Goal: Information Seeking & Learning: Find specific fact

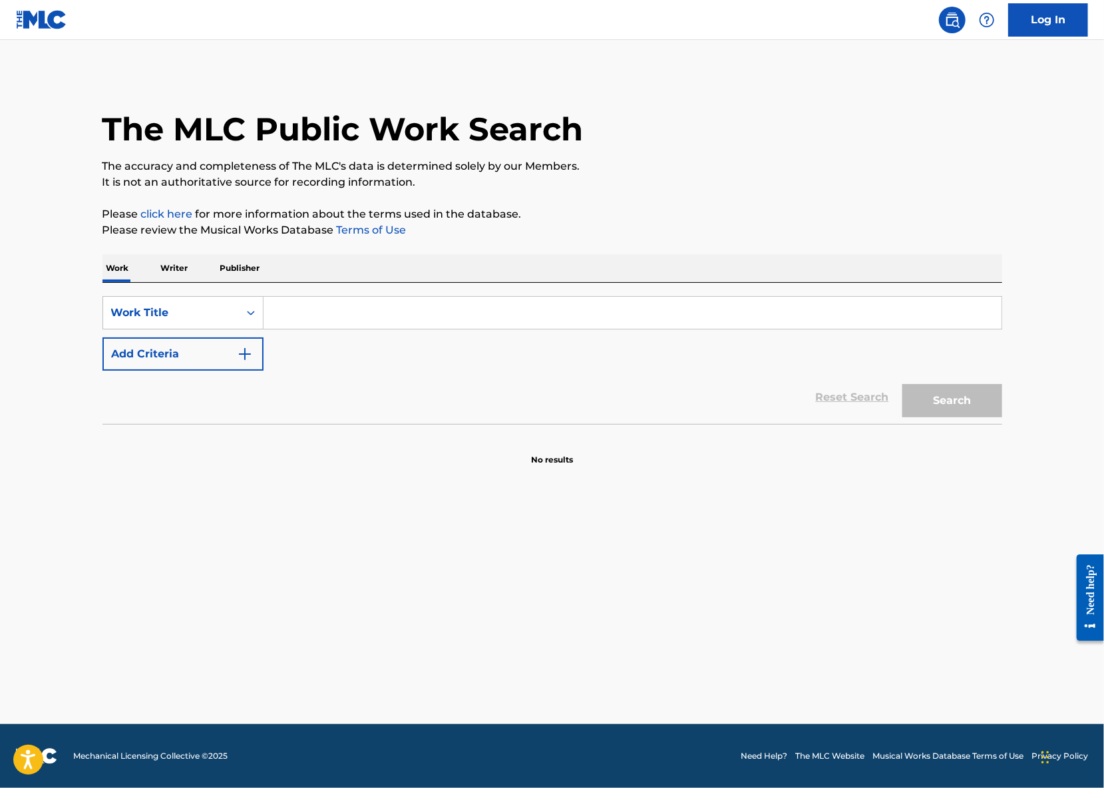
click at [306, 324] on input "Search Form" at bounding box center [633, 313] width 738 height 32
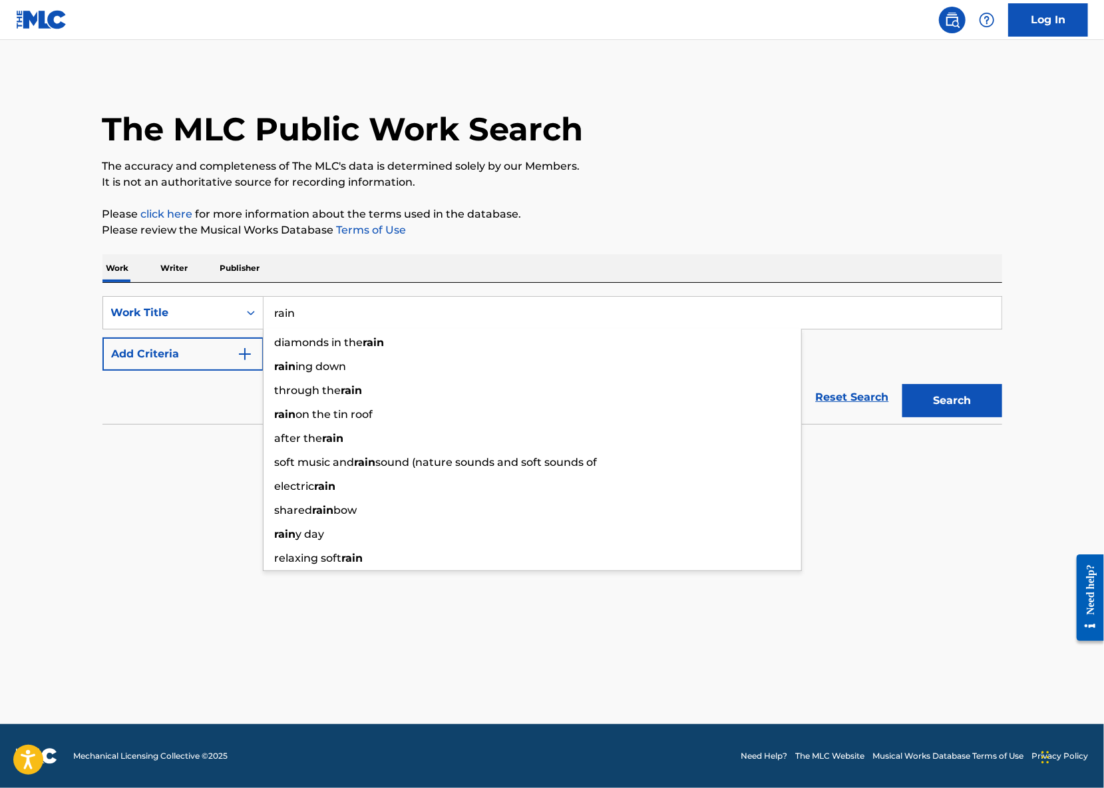
type input "rain"
click at [217, 356] on button "Add Criteria" at bounding box center [183, 354] width 161 height 33
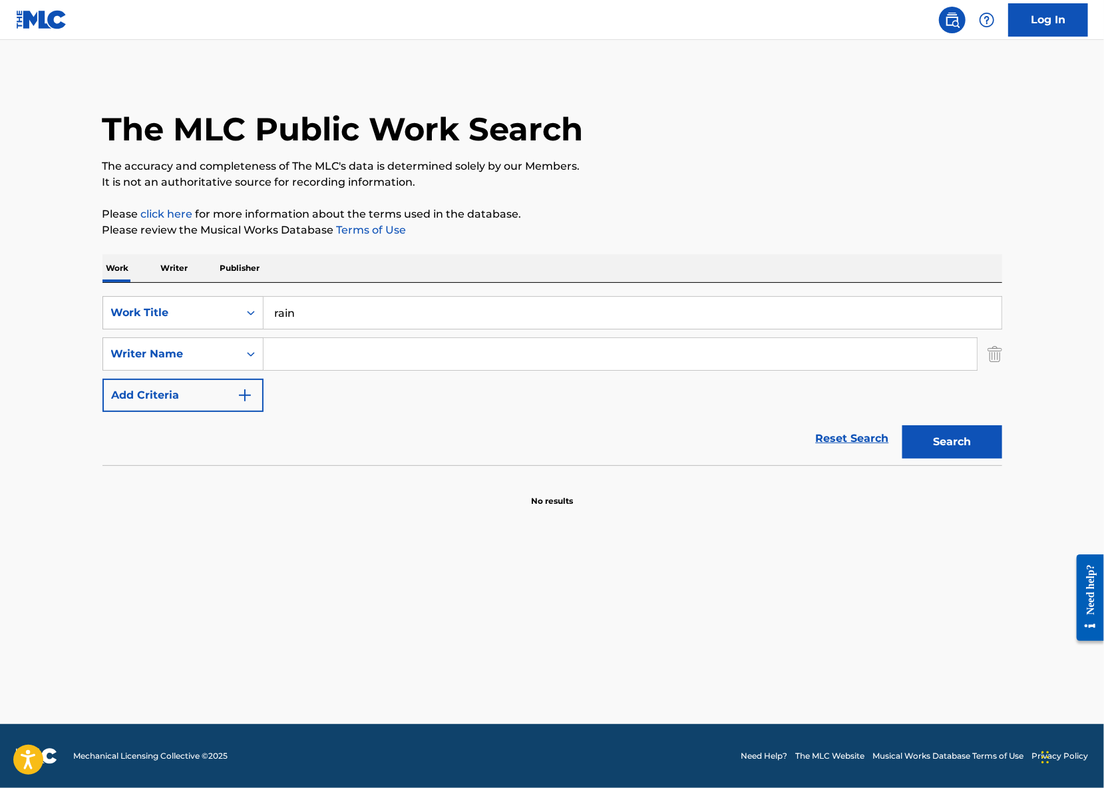
click at [342, 339] on div "SearchWithCriteria2829ff6f-759d-4f69-98b0-fb03001e39c5 Work Title rain SearchWi…" at bounding box center [553, 354] width 900 height 116
click at [348, 356] on input "Search Form" at bounding box center [621, 354] width 714 height 32
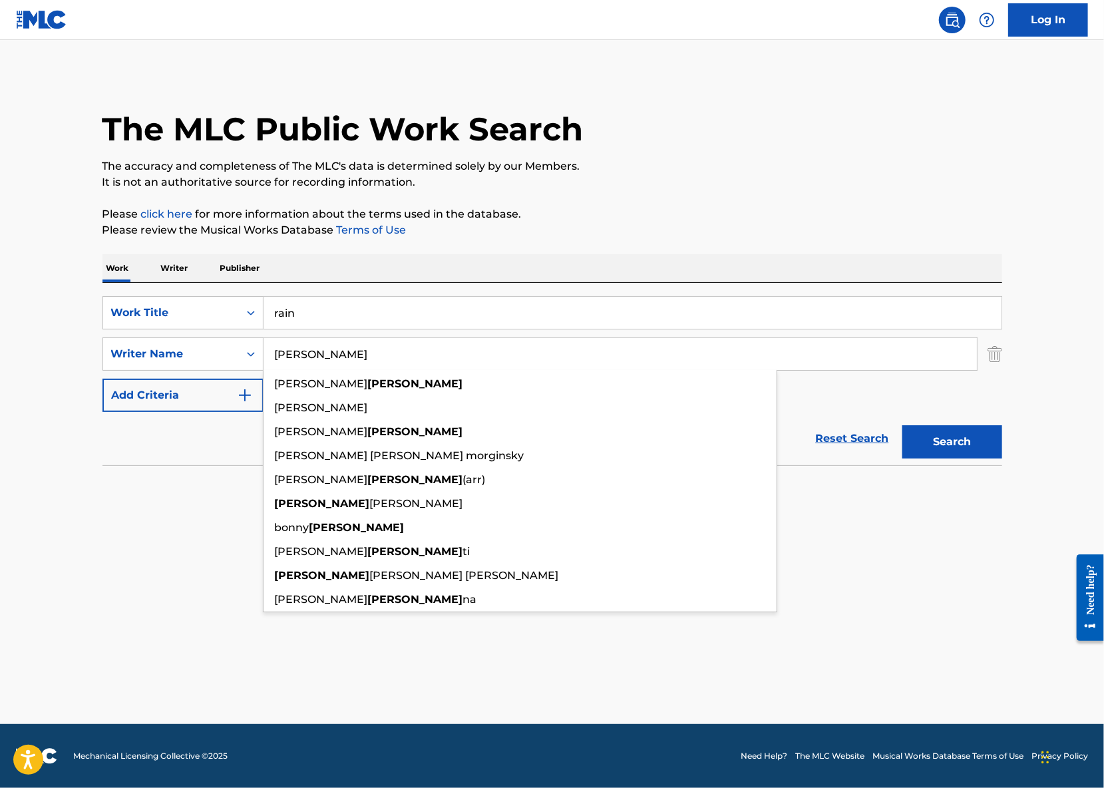
click at [903, 425] on button "Search" at bounding box center [953, 441] width 100 height 33
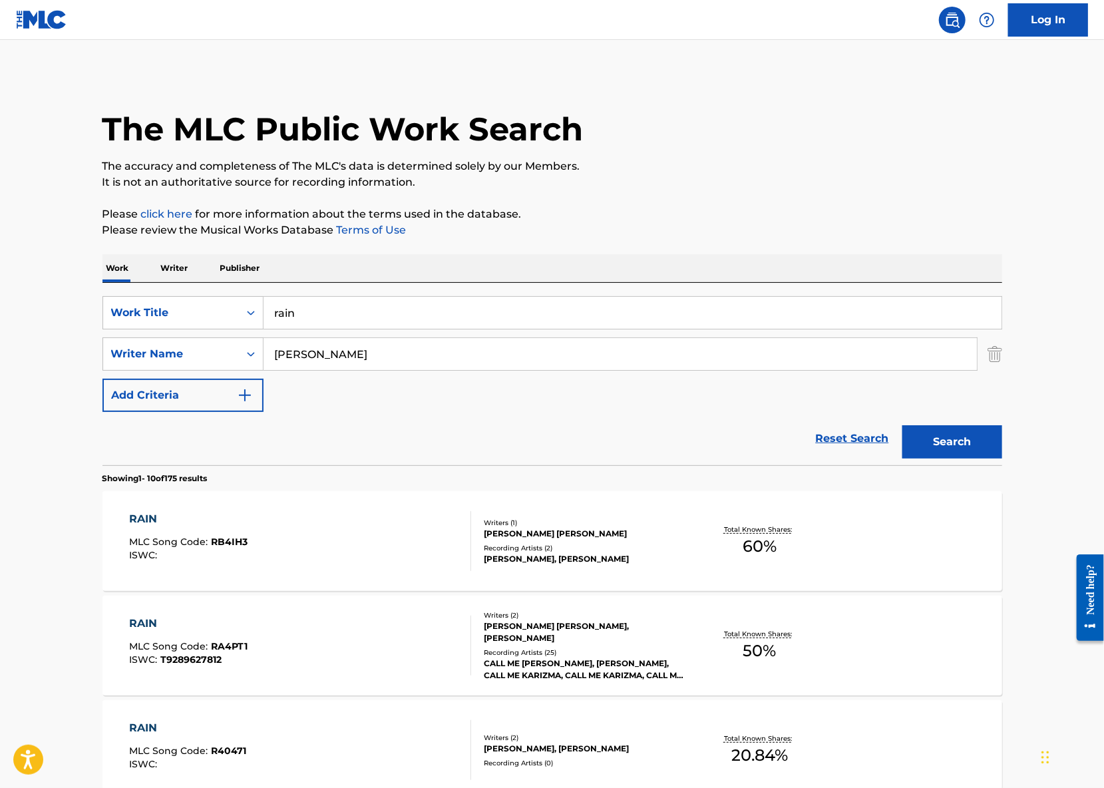
click at [304, 354] on input "[PERSON_NAME]" at bounding box center [621, 354] width 714 height 32
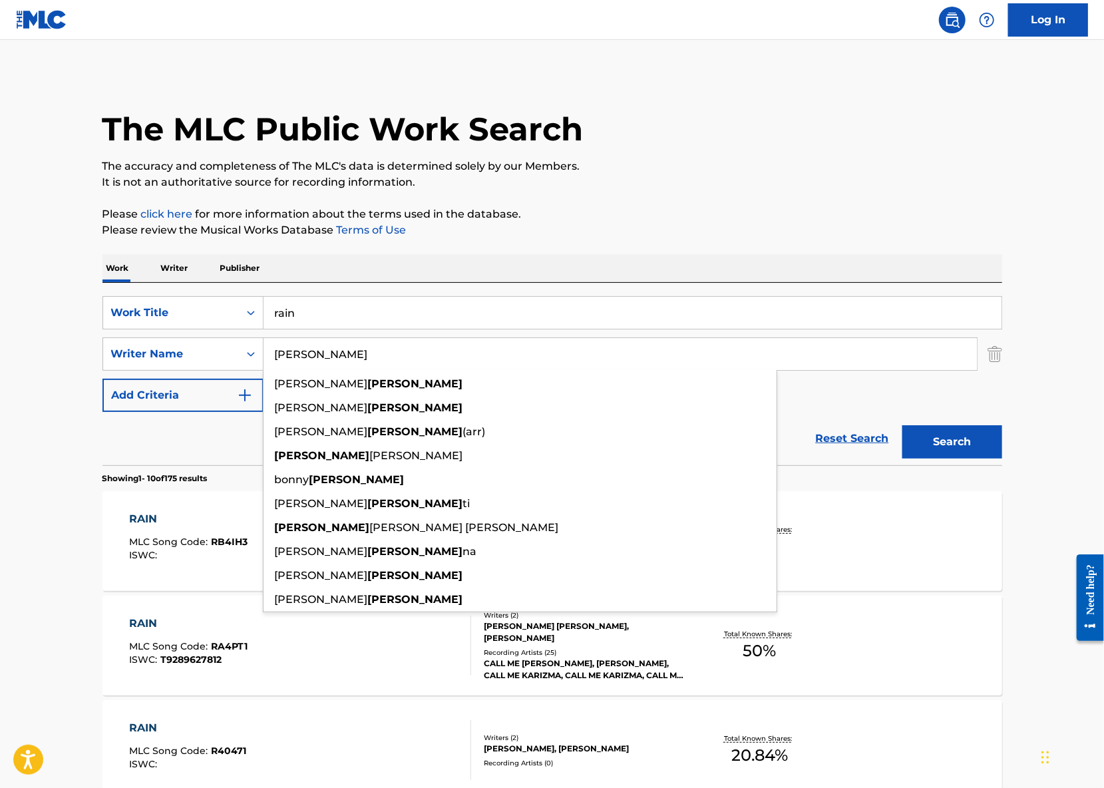
click at [304, 354] on input "[PERSON_NAME]" at bounding box center [621, 354] width 714 height 32
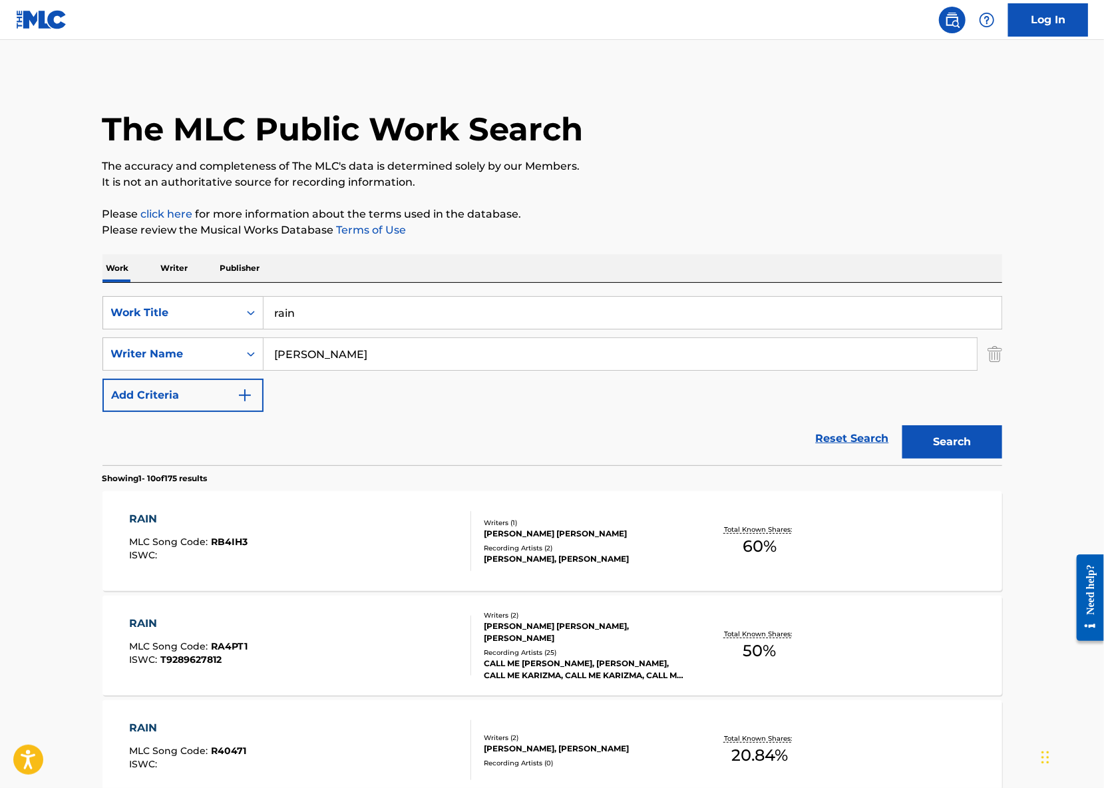
type input "[PERSON_NAME]"
click at [933, 439] on button "Search" at bounding box center [953, 441] width 100 height 33
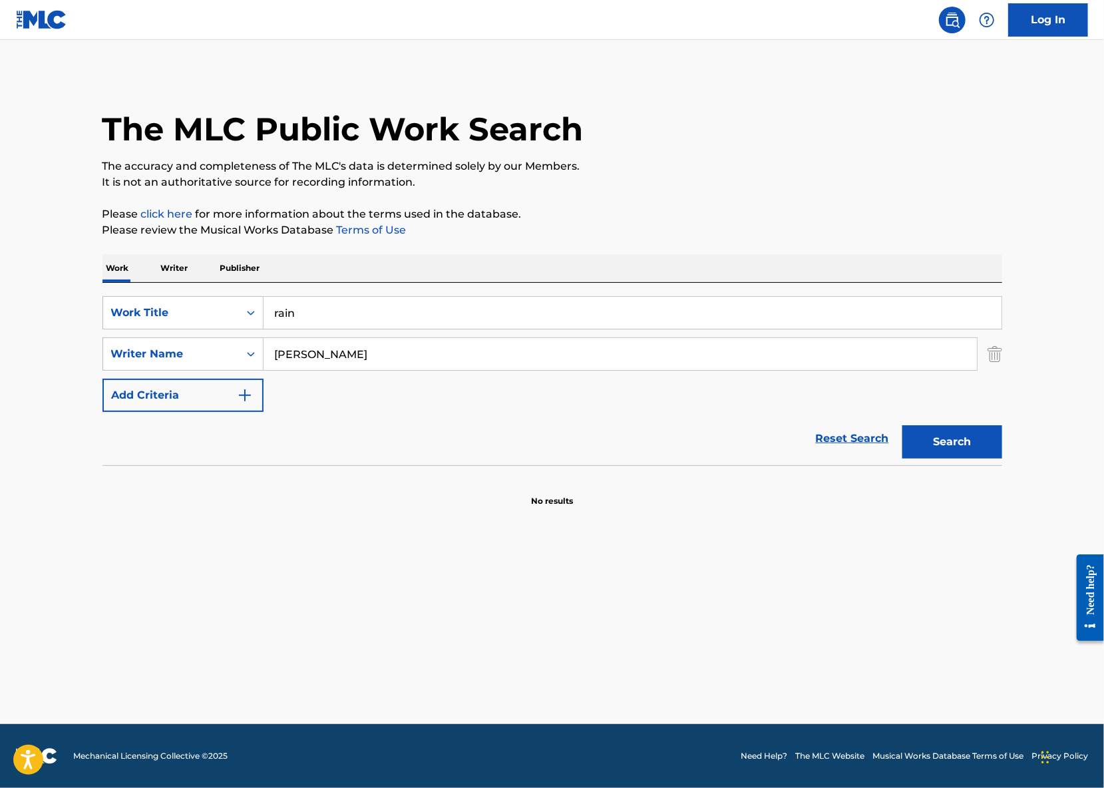
click at [286, 355] on input "[PERSON_NAME]" at bounding box center [621, 354] width 714 height 32
drag, startPoint x: 286, startPoint y: 355, endPoint x: 349, endPoint y: 355, distance: 63.2
click at [349, 355] on input "[PERSON_NAME]" at bounding box center [621, 354] width 714 height 32
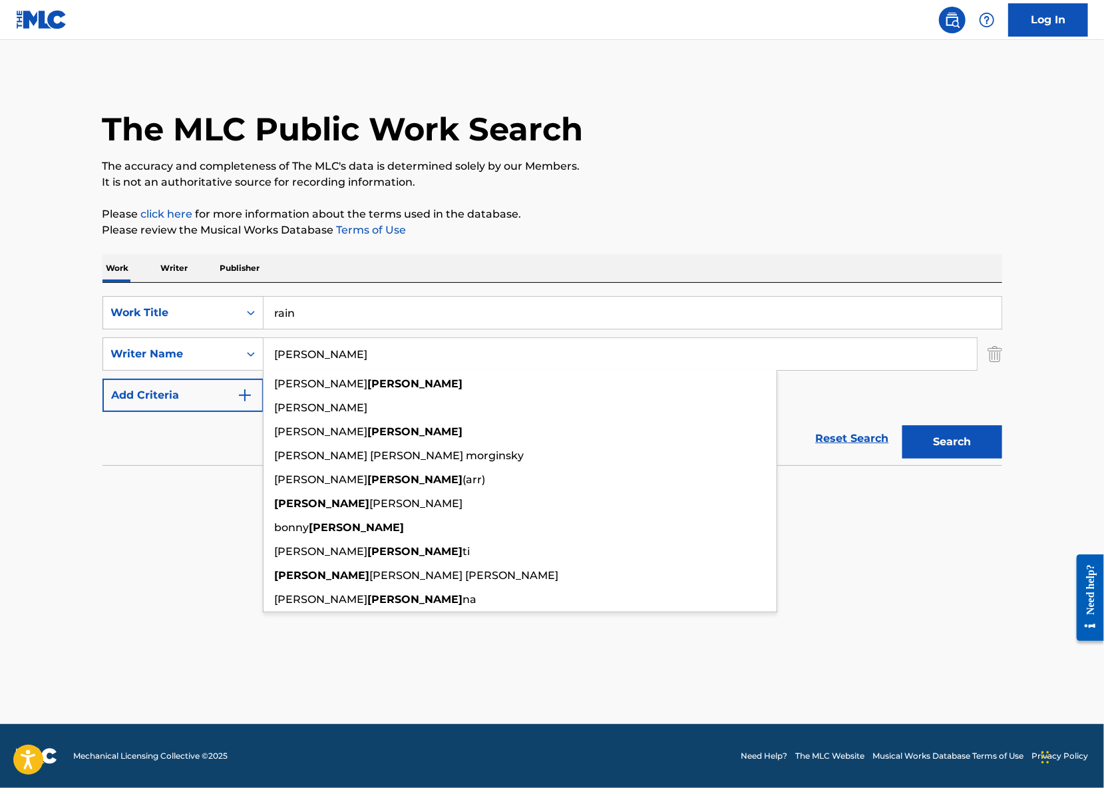
click at [903, 425] on button "Search" at bounding box center [953, 441] width 100 height 33
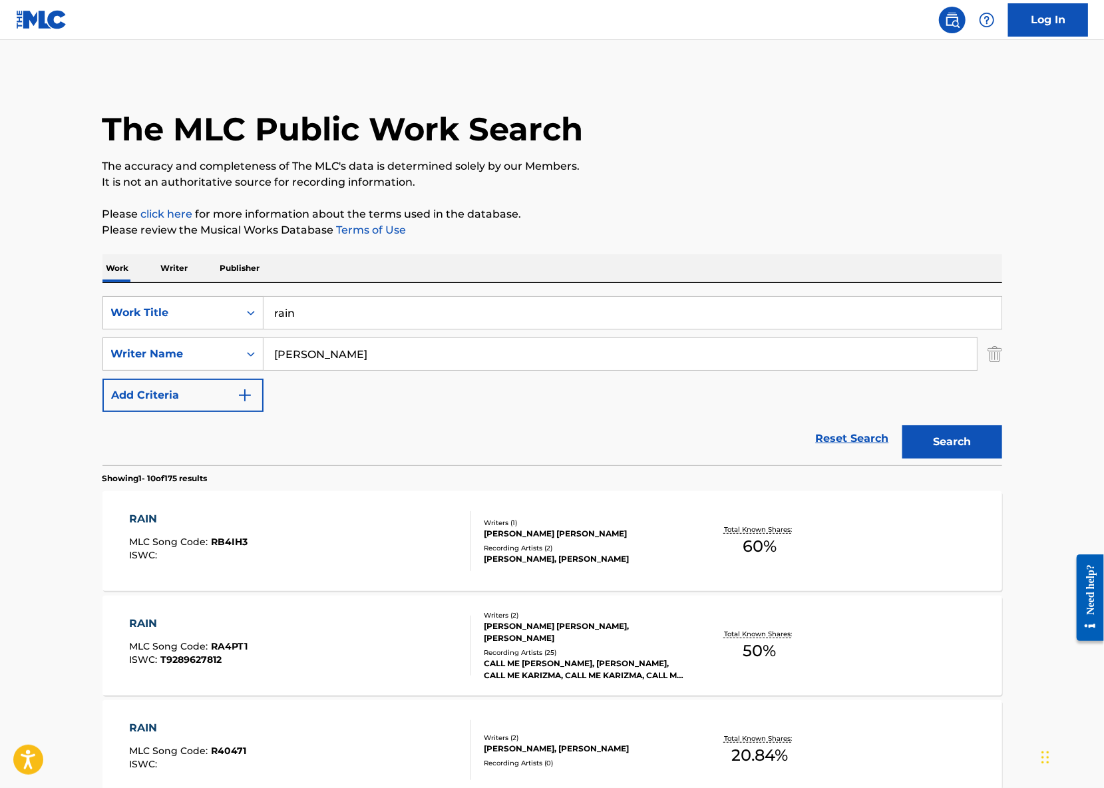
click at [278, 355] on input "[PERSON_NAME]" at bounding box center [621, 354] width 714 height 32
type input "[PERSON_NAME]"
click at [903, 425] on button "Search" at bounding box center [953, 441] width 100 height 33
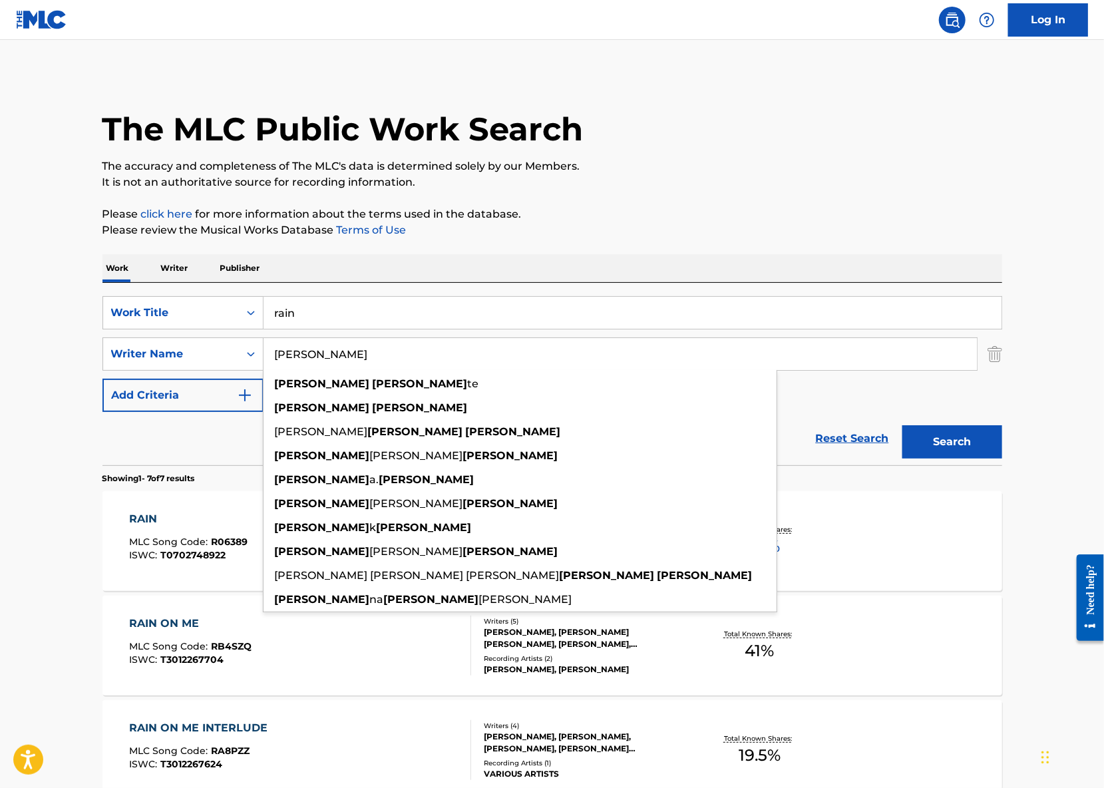
click at [334, 663] on div "RAIN ON ME MLC Song Code : RB4SZQ ISWC : T3012267704" at bounding box center [300, 646] width 342 height 60
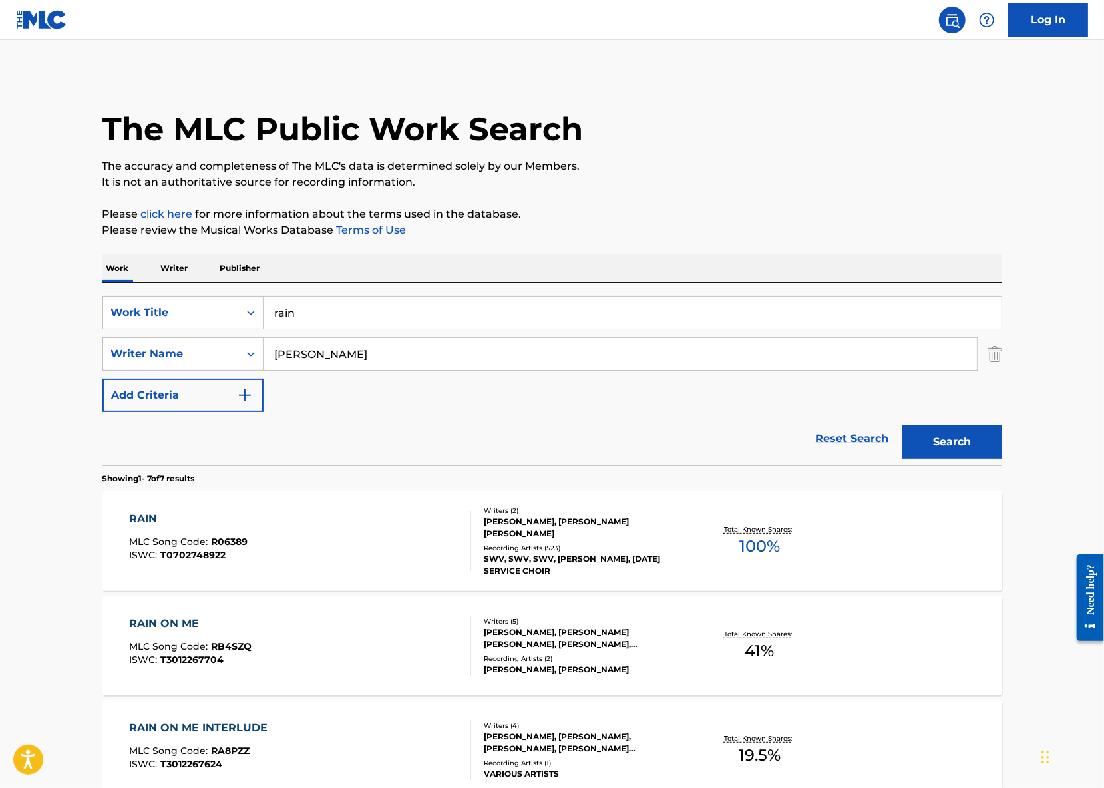
click at [599, 516] on div "[PERSON_NAME], [PERSON_NAME] [PERSON_NAME]" at bounding box center [584, 528] width 201 height 24
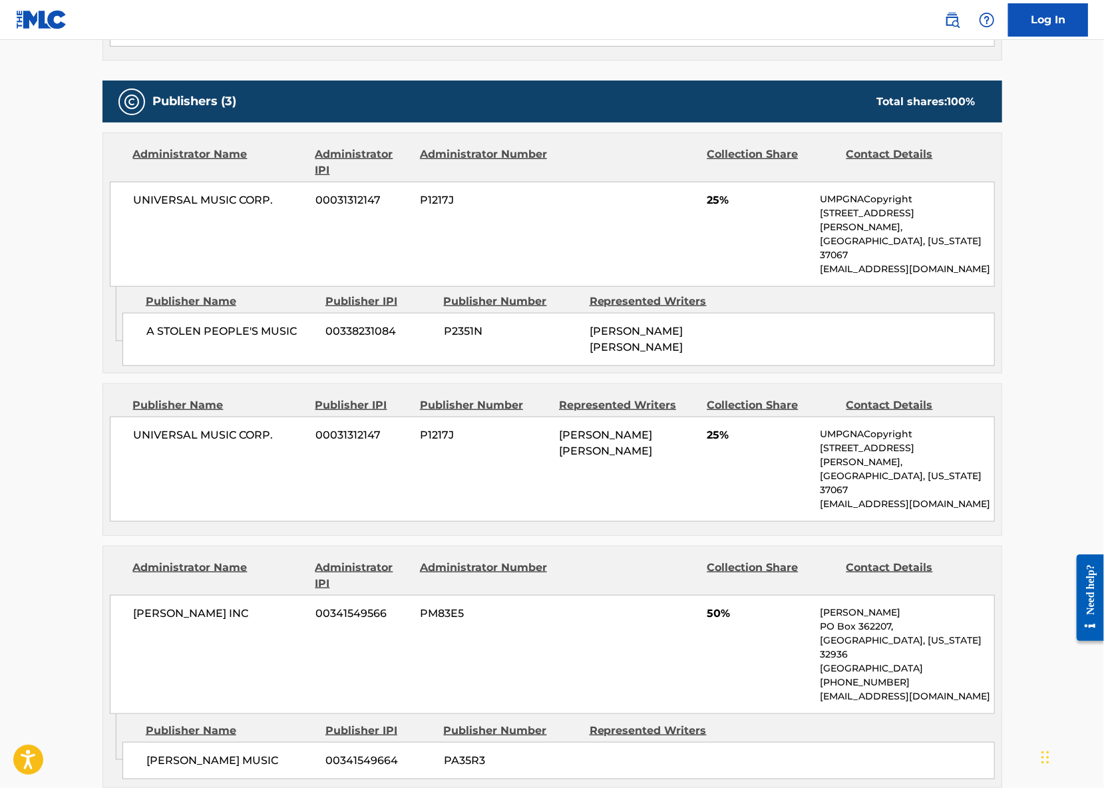
scroll to position [643, 0]
